Goal: Manage account settings

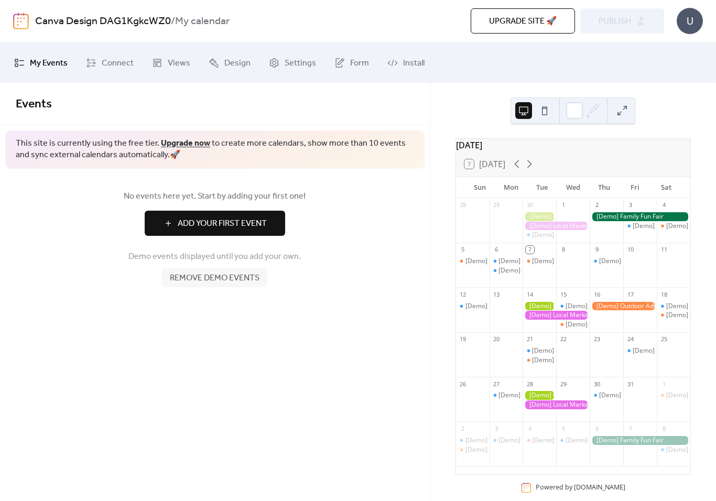
click at [694, 25] on div "U" at bounding box center [689, 21] width 26 height 26
click at [672, 46] on span "Account" at bounding box center [668, 47] width 31 height 13
click at [630, 106] on button at bounding box center [621, 110] width 17 height 17
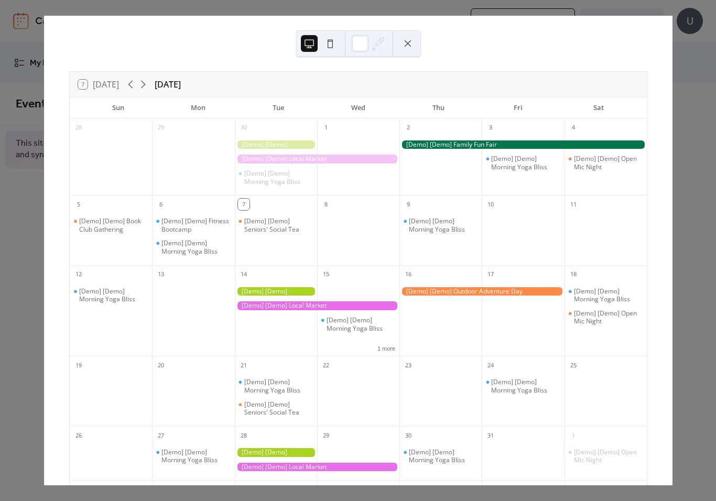
click at [492, 146] on div at bounding box center [522, 144] width 247 height 9
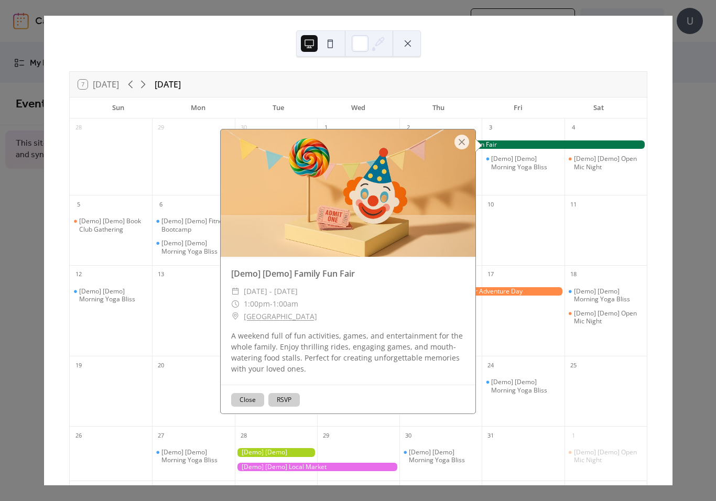
click at [461, 139] on div at bounding box center [461, 142] width 15 height 15
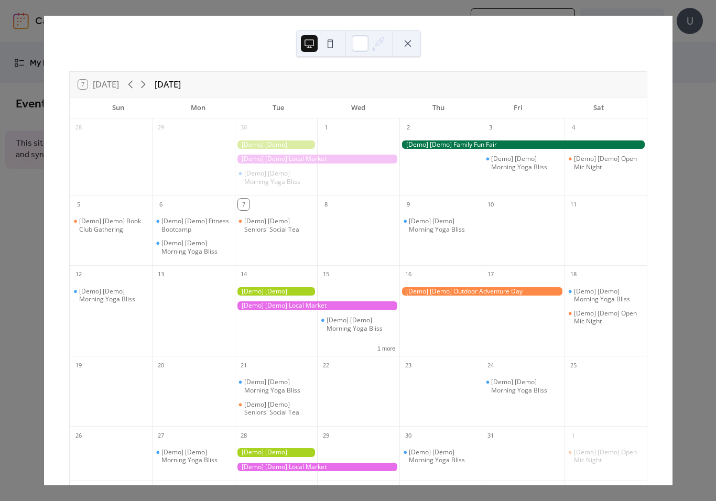
click at [506, 289] on div at bounding box center [481, 291] width 165 height 9
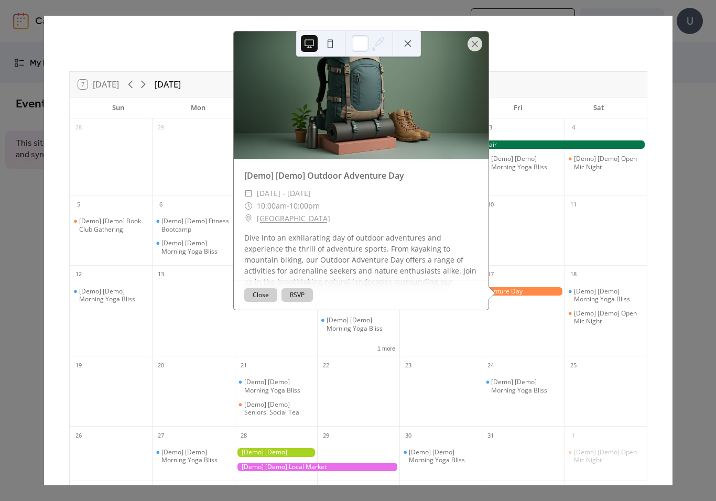
click at [480, 37] on div at bounding box center [474, 44] width 15 height 15
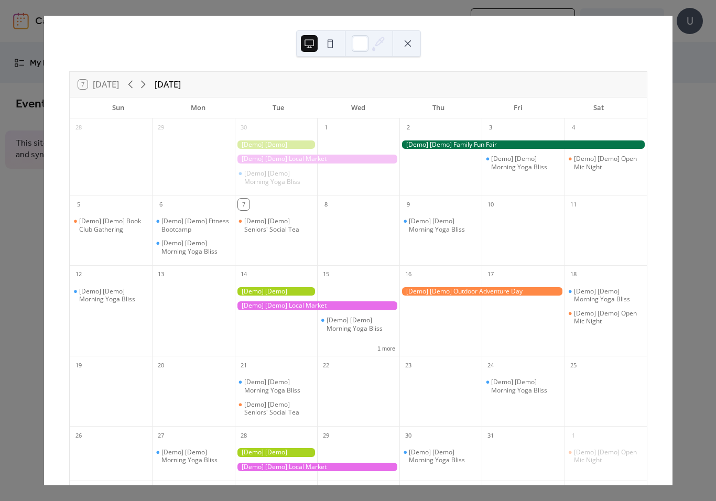
click at [433, 289] on div at bounding box center [481, 291] width 165 height 9
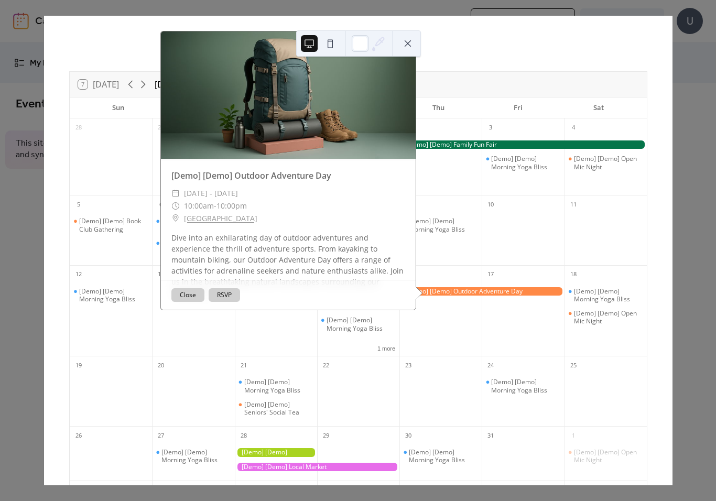
click at [408, 45] on button at bounding box center [407, 43] width 17 height 17
